Goal: Task Accomplishment & Management: Register for event/course

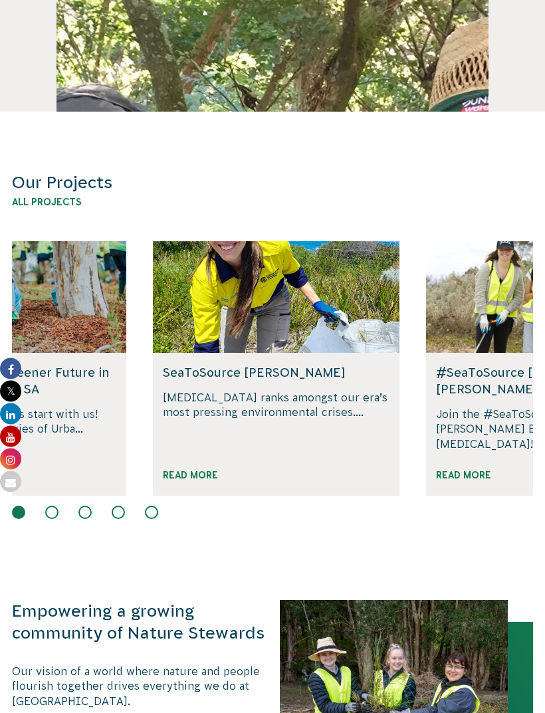
scroll to position [610, 0]
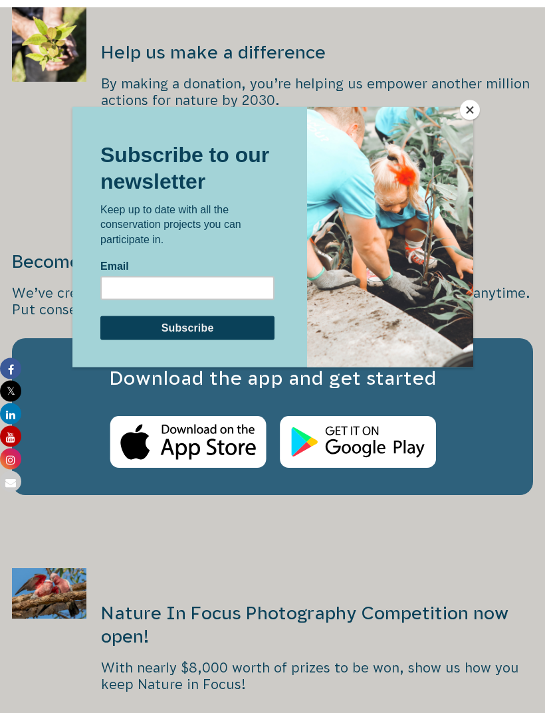
click at [470, 120] on button "Close" at bounding box center [470, 110] width 20 height 20
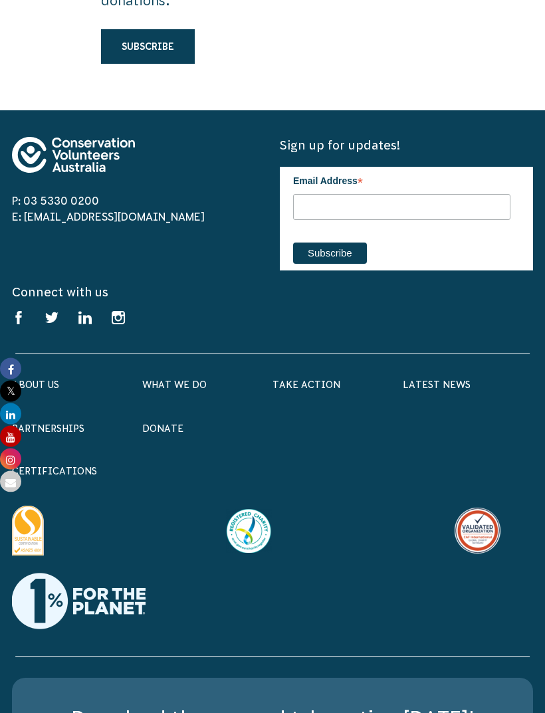
scroll to position [3247, 0]
click at [81, 463] on p "certifications" at bounding box center [272, 471] width 521 height 16
click at [72, 463] on p "certifications" at bounding box center [272, 471] width 521 height 16
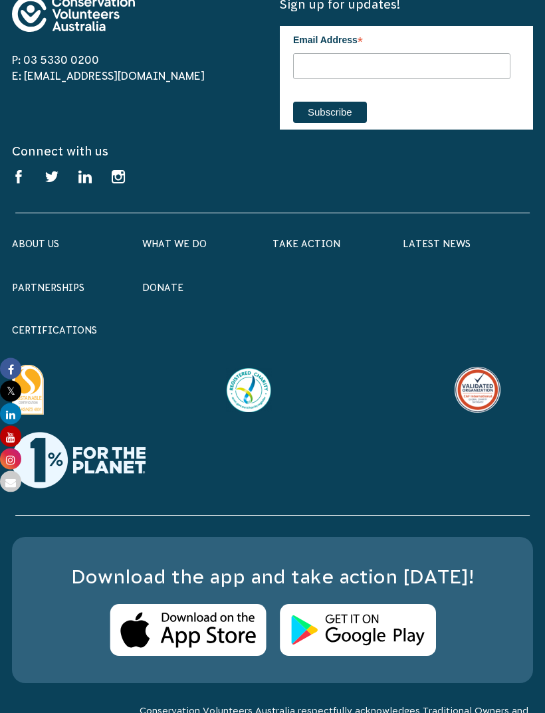
scroll to position [3388, 0]
click at [59, 322] on p "certifications" at bounding box center [272, 330] width 521 height 16
click at [310, 239] on link "Take Action" at bounding box center [306, 244] width 68 height 11
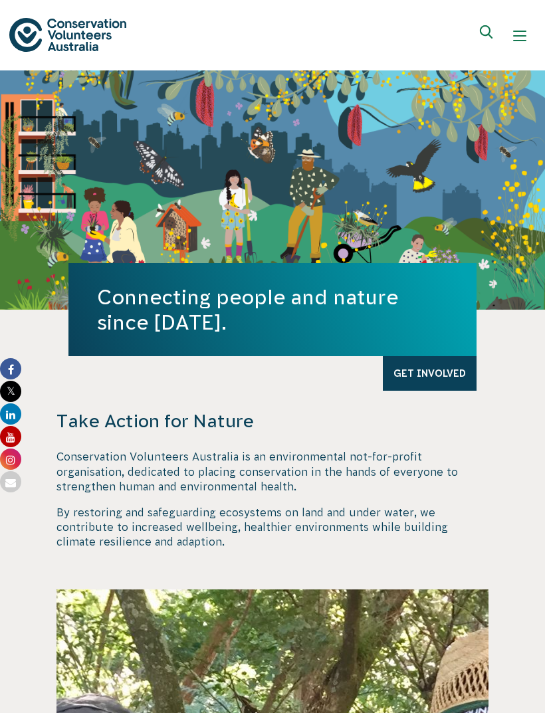
scroll to position [3431, 0]
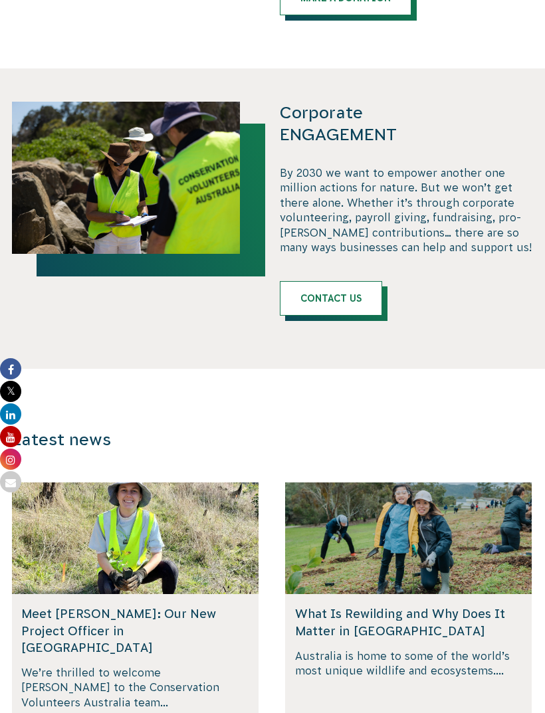
scroll to position [1536, 0]
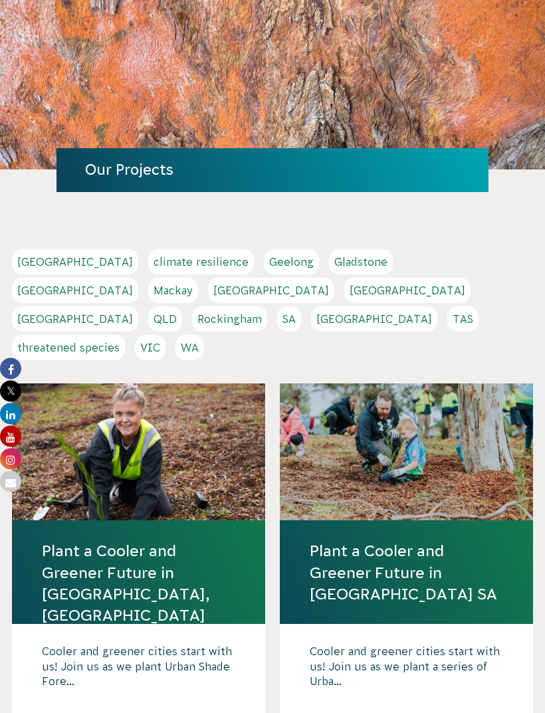
scroll to position [90, 0]
click at [165, 335] on link "VIC" at bounding box center [150, 347] width 31 height 25
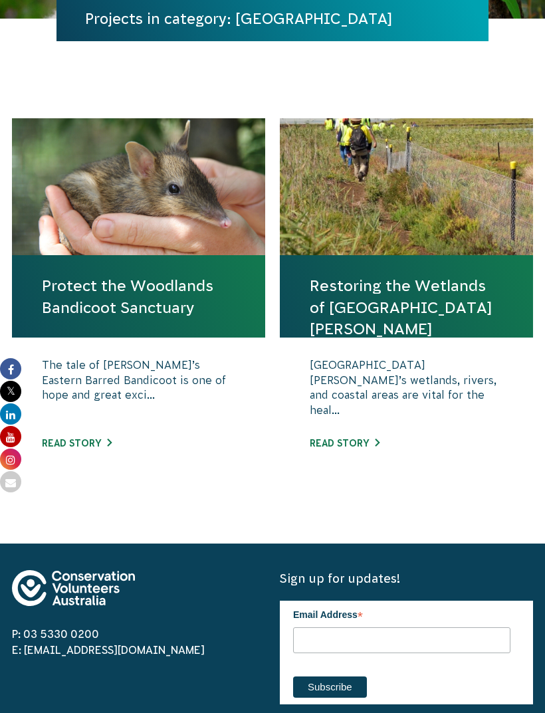
scroll to position [258, 0]
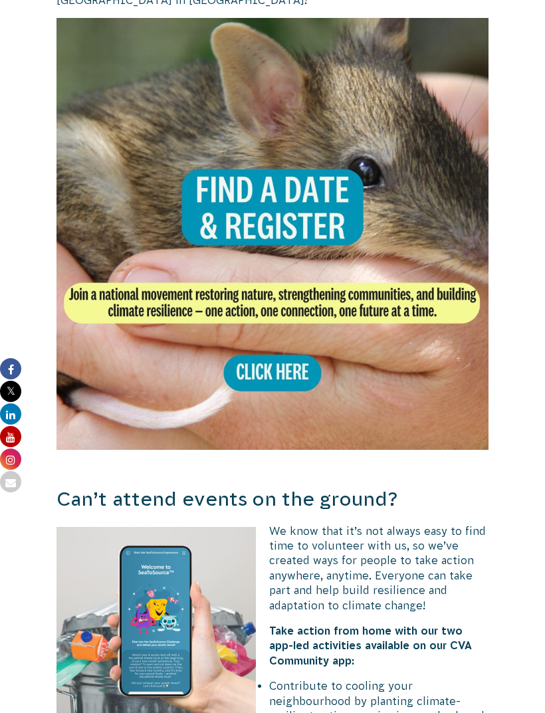
scroll to position [2449, 0]
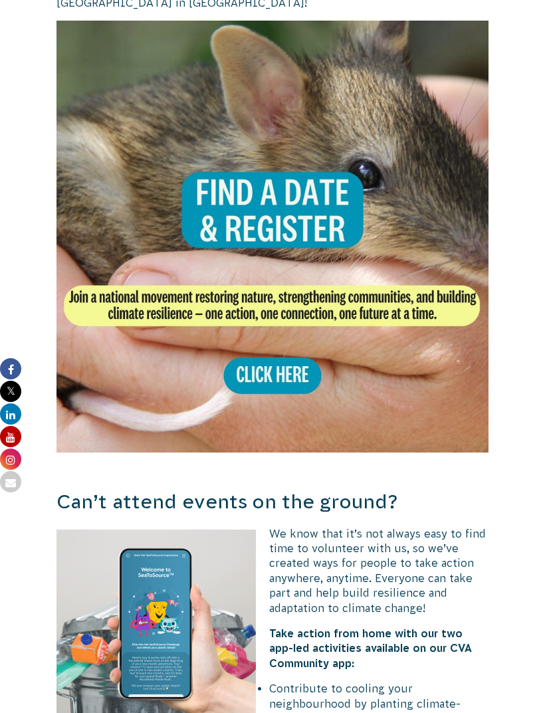
click at [270, 336] on img at bounding box center [272, 237] width 432 height 432
